Goal: Download file/media

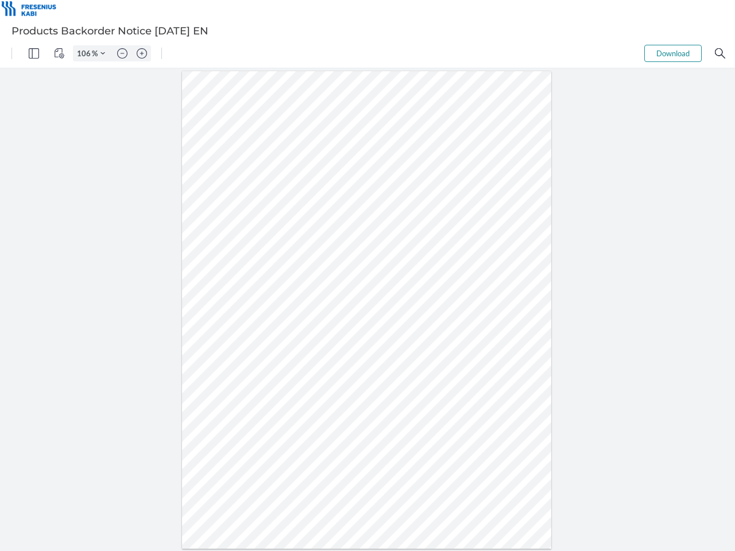
click at [34, 53] on img "Panel" at bounding box center [34, 53] width 10 height 10
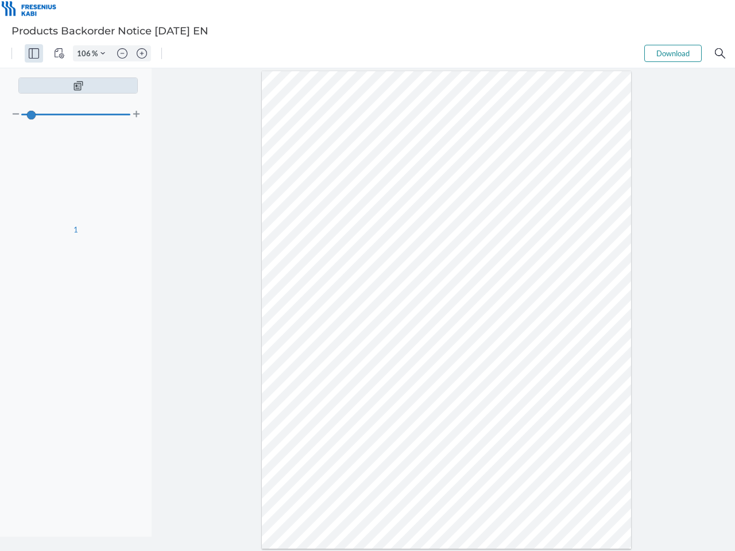
click at [59, 53] on img "View Controls" at bounding box center [59, 53] width 10 height 10
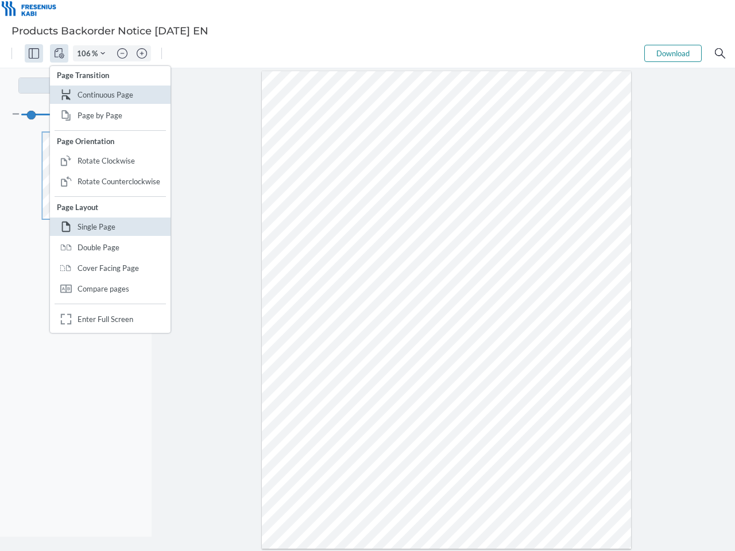
click at [86, 53] on input "106" at bounding box center [82, 53] width 18 height 10
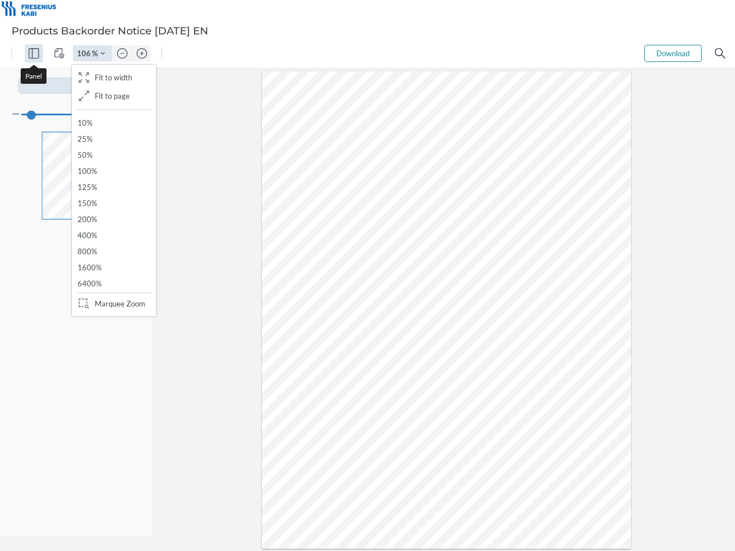
click at [103, 53] on img "Zoom Controls" at bounding box center [102, 53] width 5 height 5
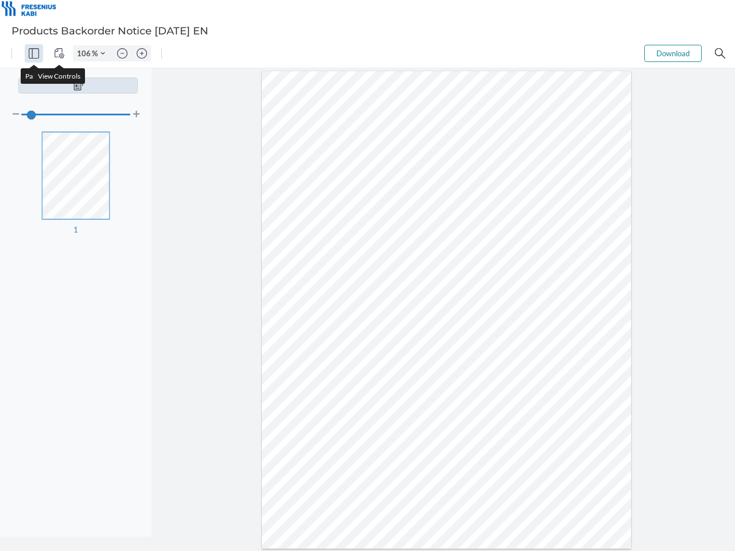
click at [122, 53] on img "Zoom out" at bounding box center [122, 53] width 10 height 10
click at [142, 53] on img "Zoom in" at bounding box center [142, 53] width 10 height 10
type input "106"
click at [673, 53] on button "Download" at bounding box center [672, 53] width 57 height 17
click at [720, 53] on img "Search" at bounding box center [720, 53] width 10 height 10
